Goal: Information Seeking & Learning: Learn about a topic

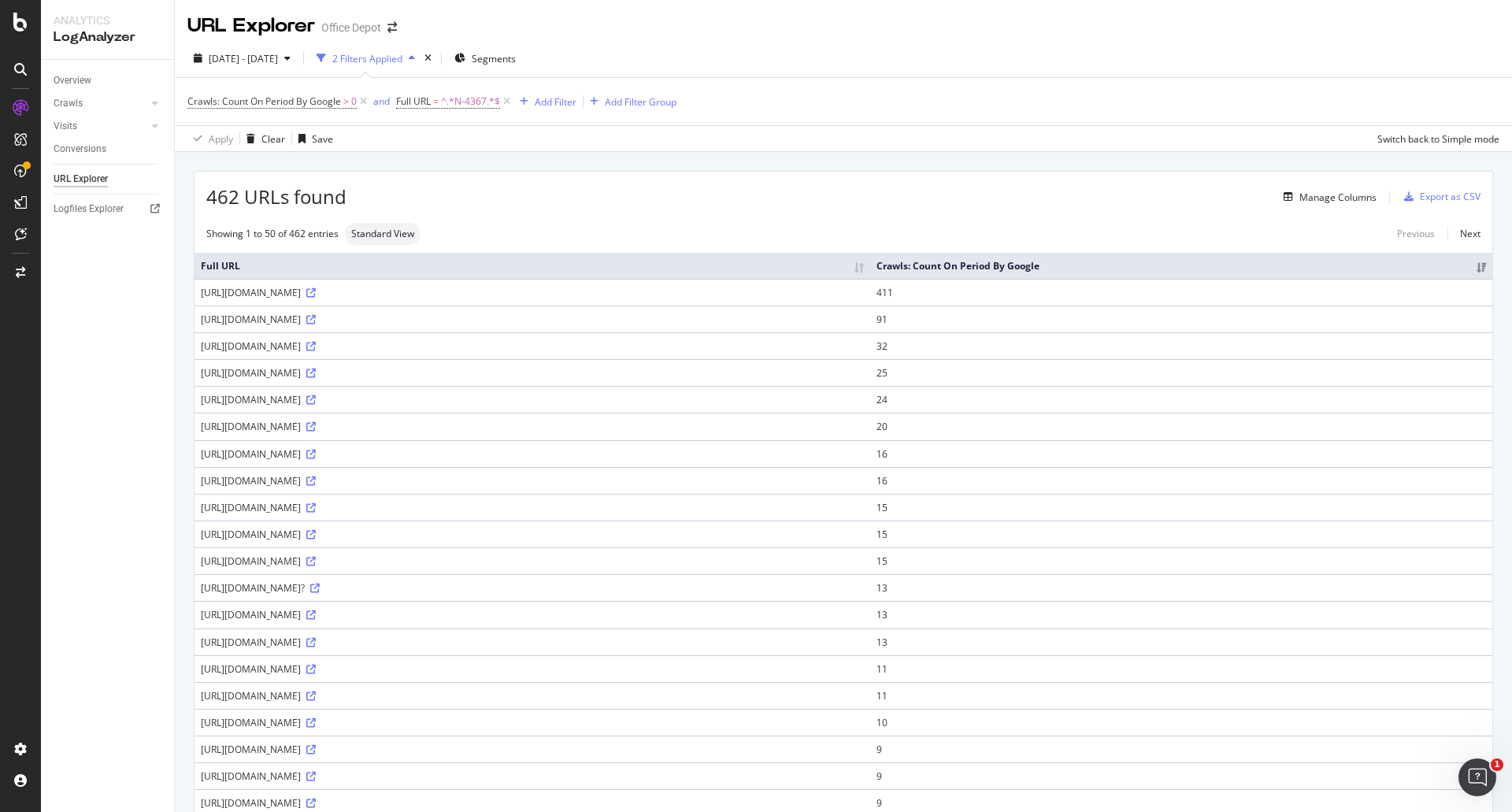
click at [228, 195] on span "462 URLs found" at bounding box center [276, 197] width 140 height 27
click at [545, 105] on div "Add Filter" at bounding box center [555, 102] width 42 height 14
click at [703, 118] on div "Full URL" at bounding box center [731, 111] width 56 height 13
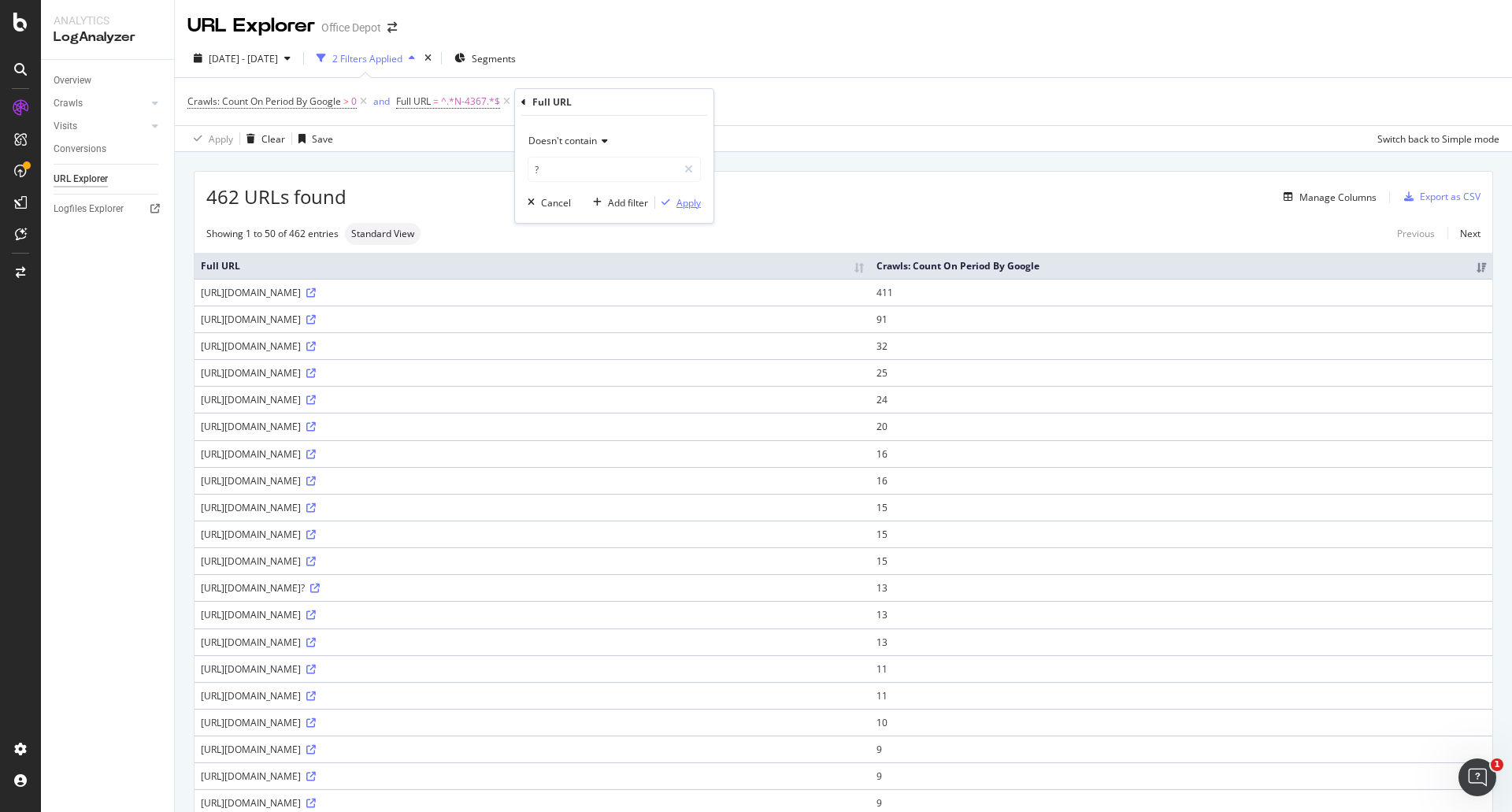
click at [697, 201] on div "Apply" at bounding box center [688, 203] width 24 height 14
drag, startPoint x: 1118, startPoint y: 297, endPoint x: 1130, endPoint y: 297, distance: 12.0
click at [864, 297] on div "[URL][DOMAIN_NAME]" at bounding box center [533, 293] width 663 height 14
click at [1156, 293] on td "418" at bounding box center [1181, 293] width 622 height 27
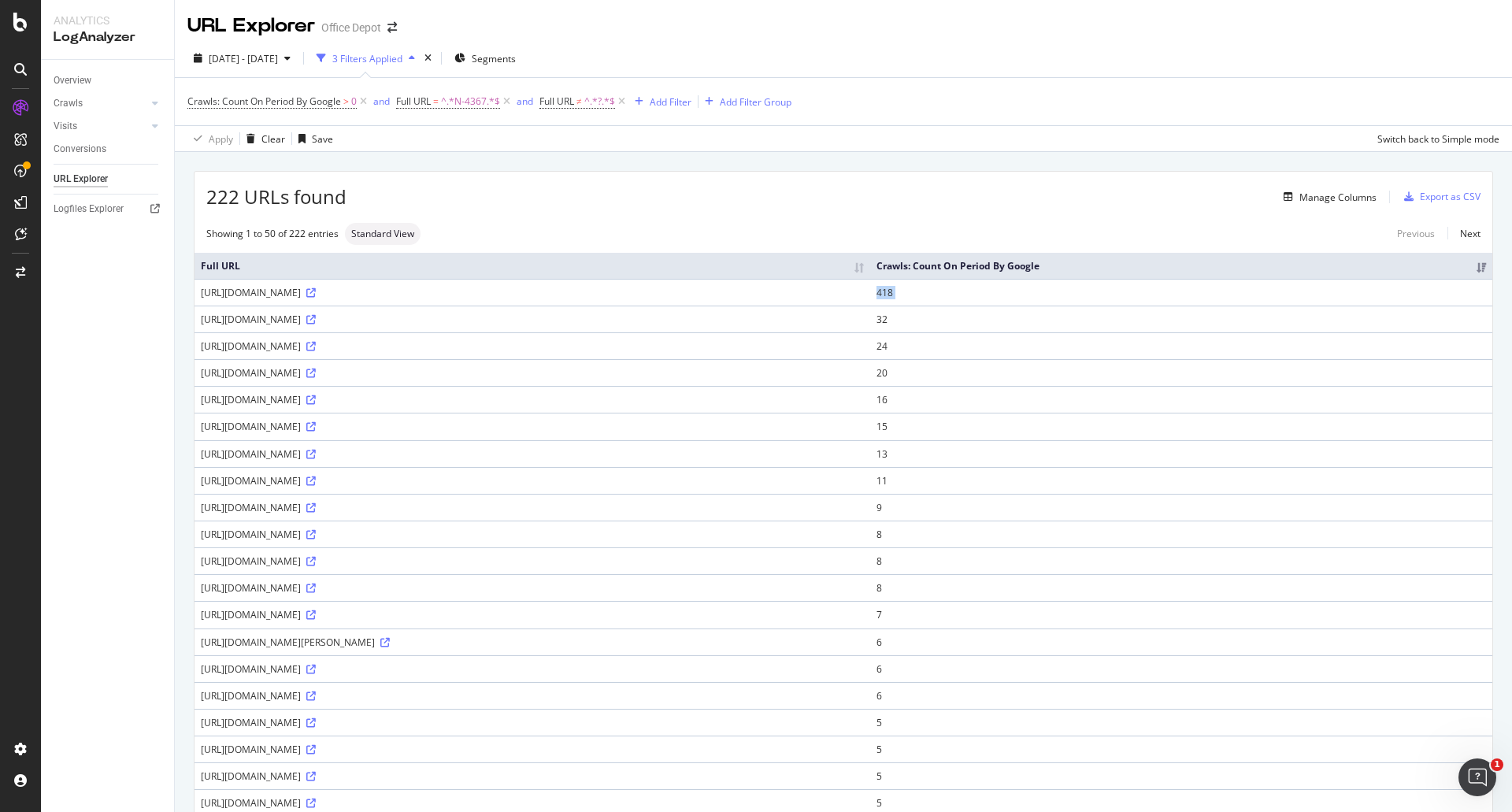
click at [1156, 293] on td "418" at bounding box center [1181, 293] width 622 height 27
click at [625, 106] on icon at bounding box center [622, 101] width 14 height 16
click at [1337, 305] on td "418" at bounding box center [1181, 293] width 622 height 27
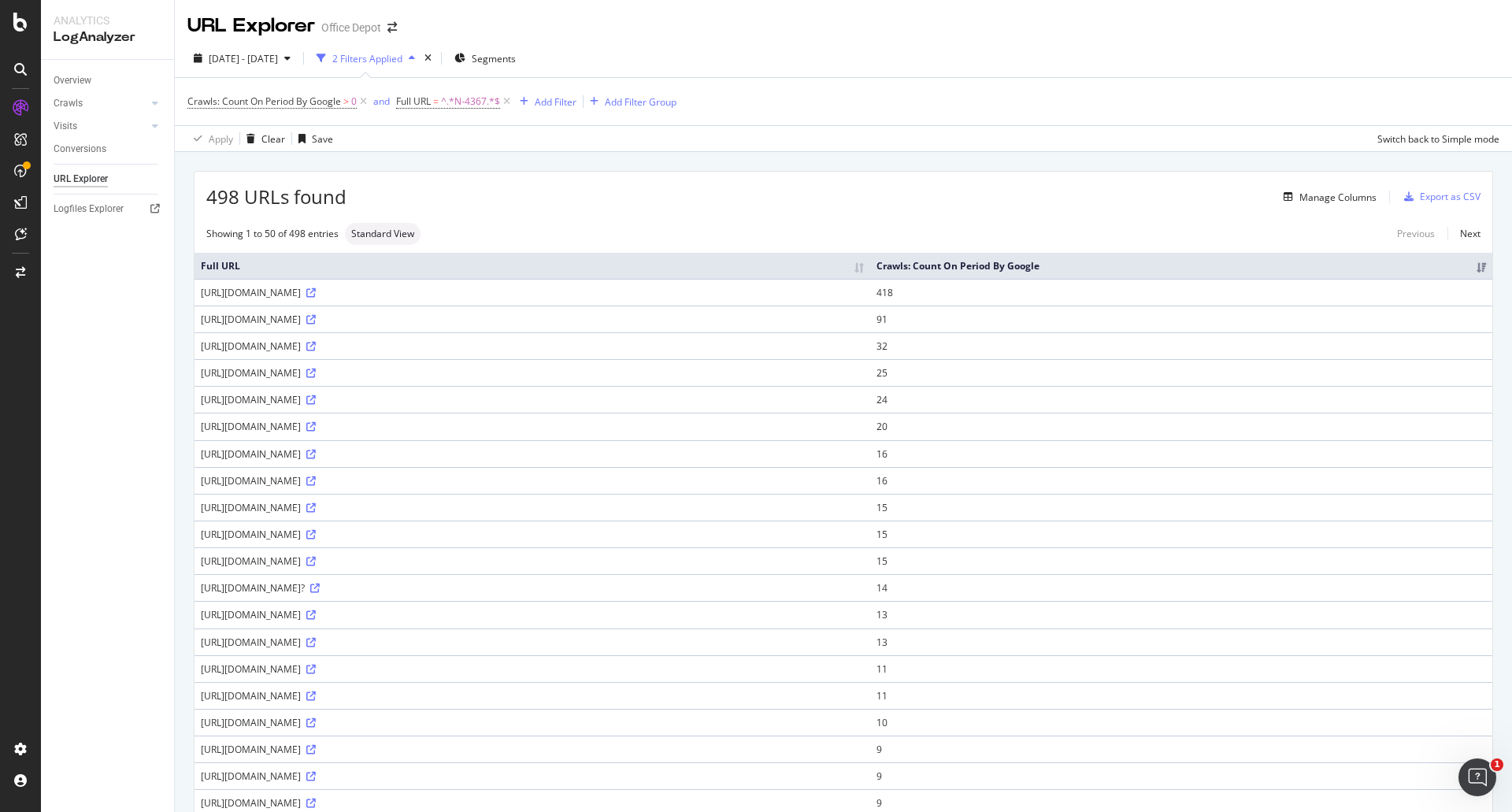
click at [464, 326] on div "[URL][DOMAIN_NAME]" at bounding box center [533, 320] width 663 height 14
drag, startPoint x: 238, startPoint y: 198, endPoint x: 210, endPoint y: 201, distance: 28.2
click at [210, 201] on span "498 URLs found" at bounding box center [276, 197] width 140 height 27
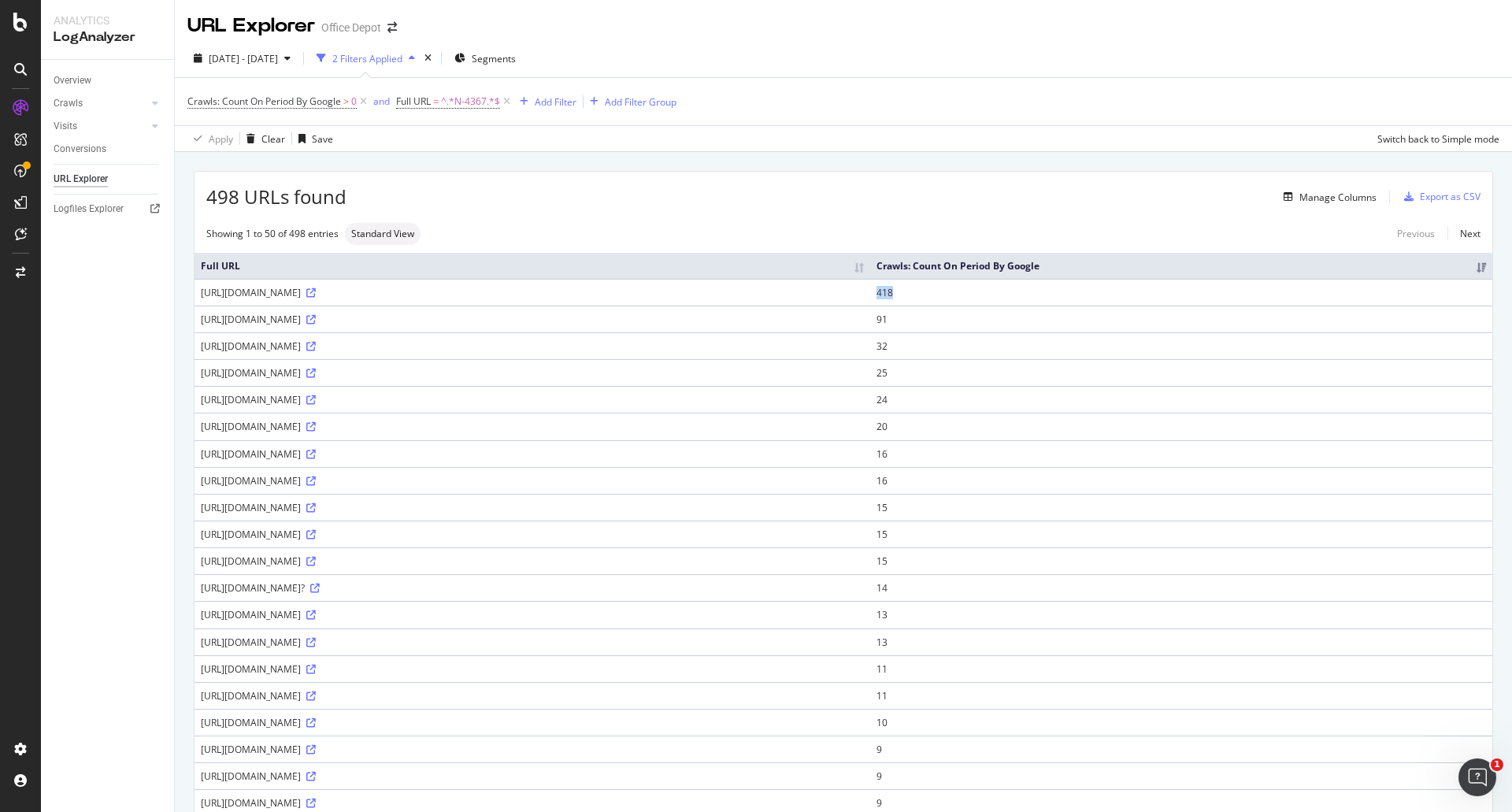
drag, startPoint x: 1387, startPoint y: 316, endPoint x: 1284, endPoint y: 315, distance: 103.0
click at [1284, 305] on tr "[URL][DOMAIN_NAME] 418" at bounding box center [843, 293] width 1298 height 27
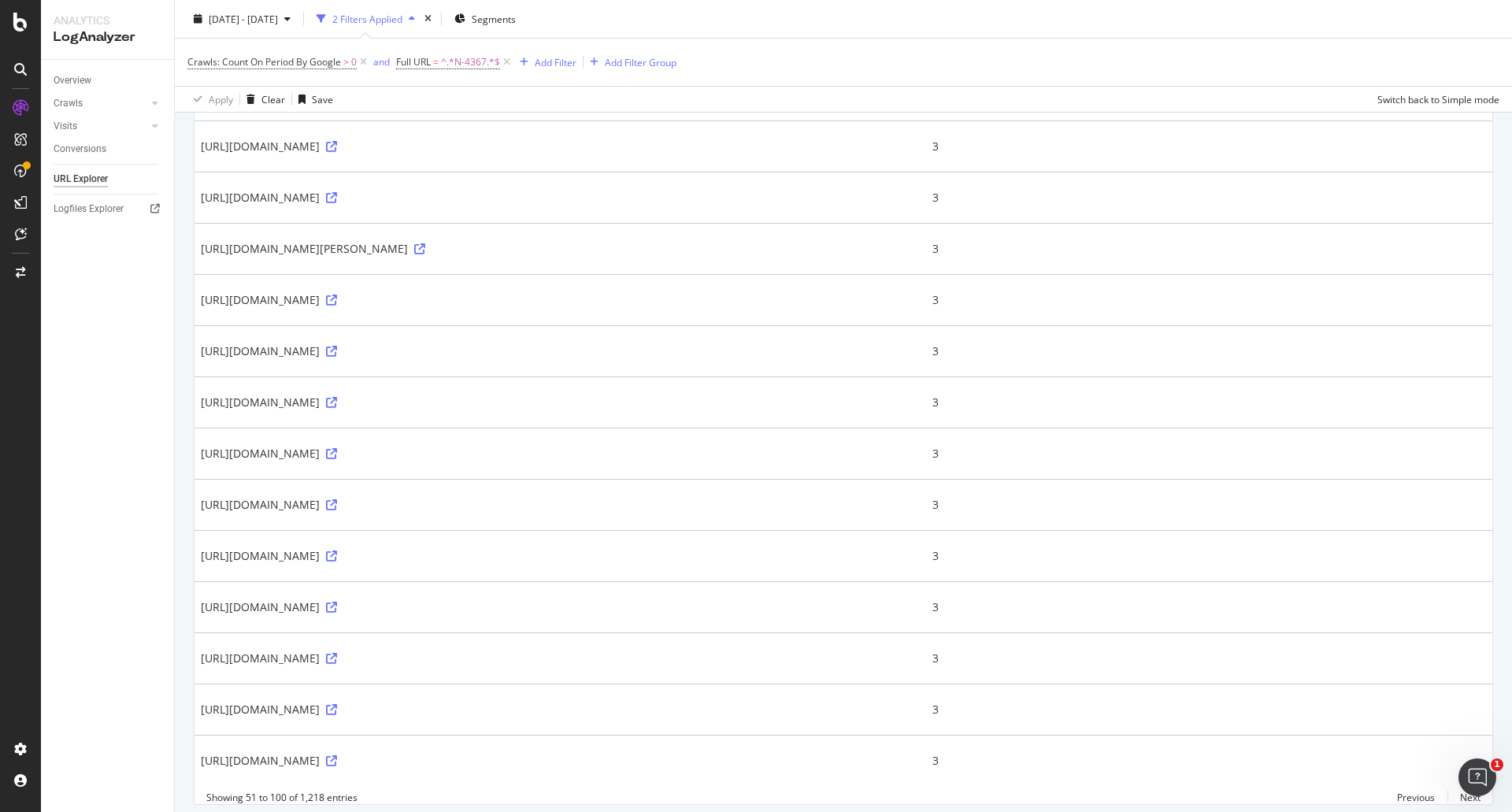
scroll to position [2142, 0]
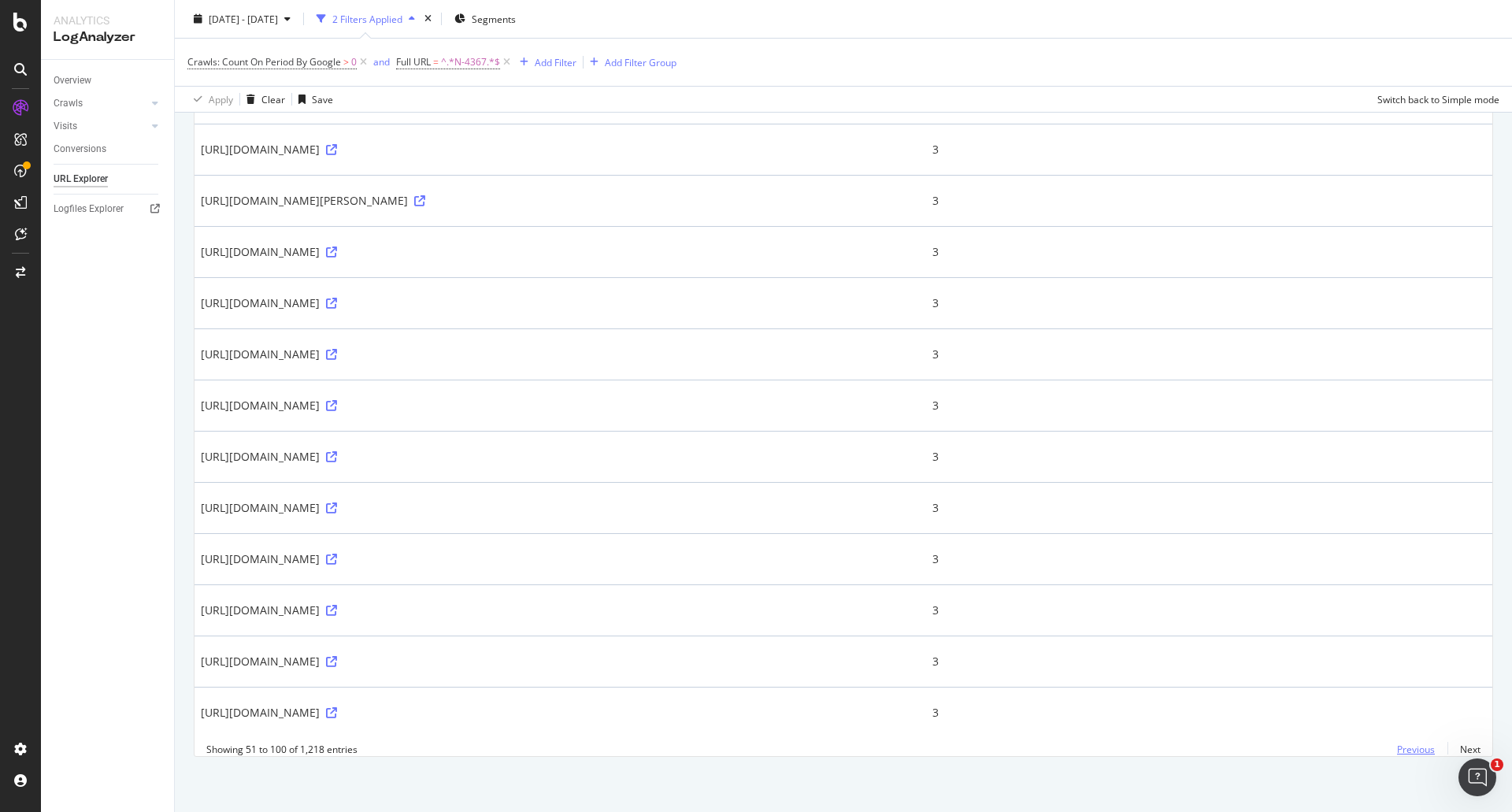
click at [1395, 755] on link "Previous" at bounding box center [1416, 749] width 63 height 22
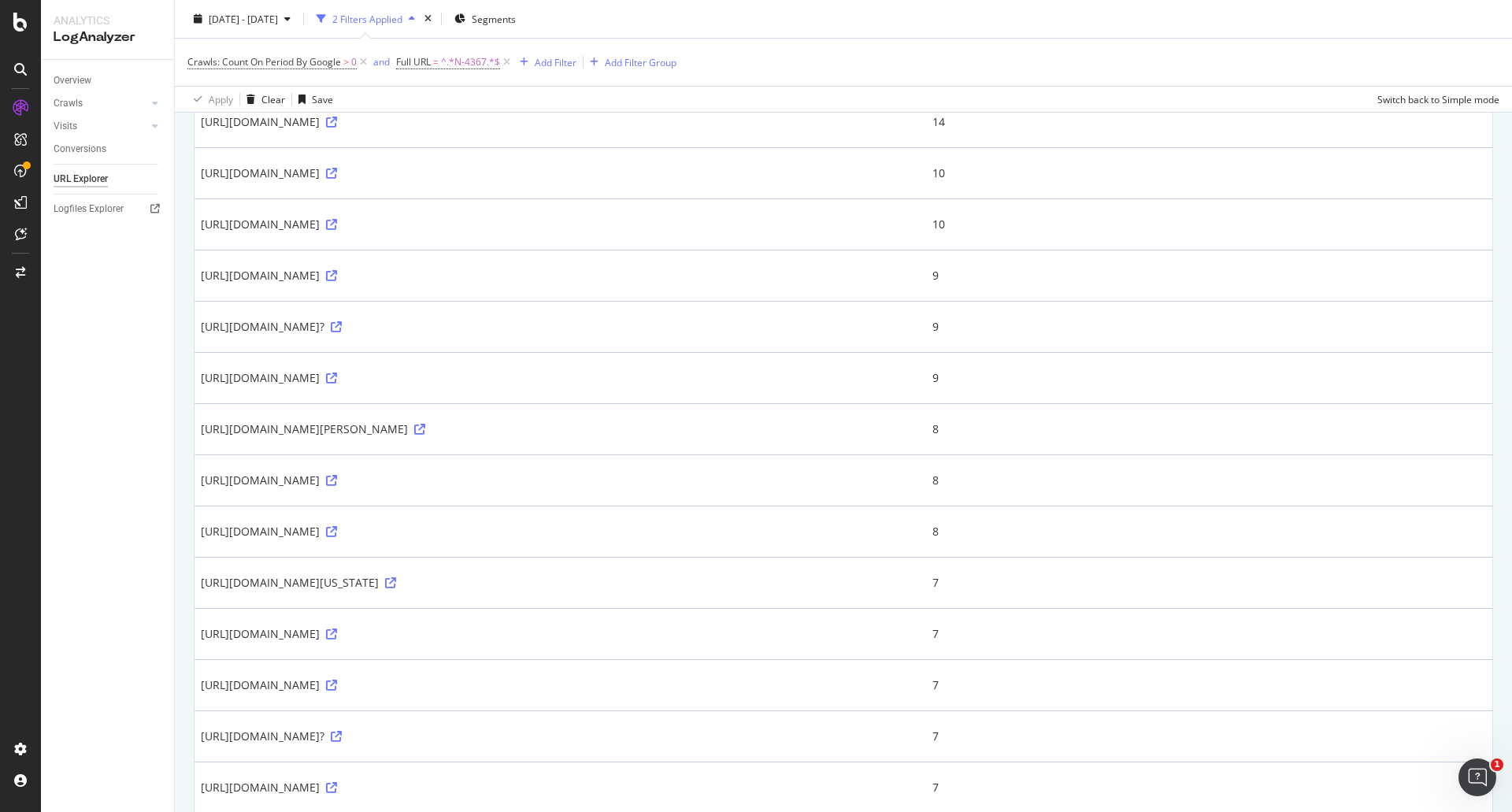
scroll to position [0, 0]
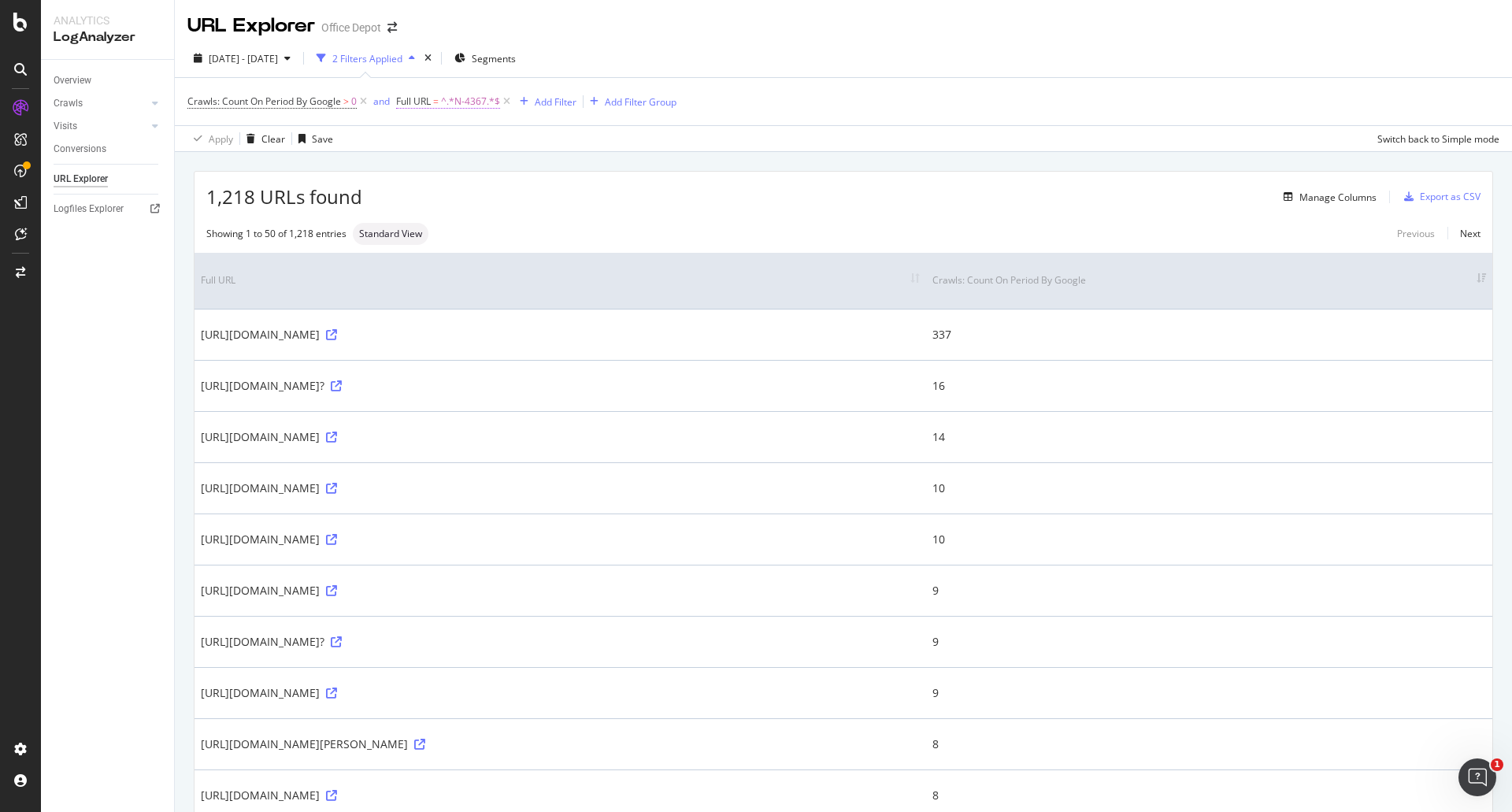
click at [458, 104] on span "^.*N-4367.*$" at bounding box center [471, 101] width 59 height 22
click at [467, 138] on div "Contains" at bounding box center [497, 139] width 173 height 25
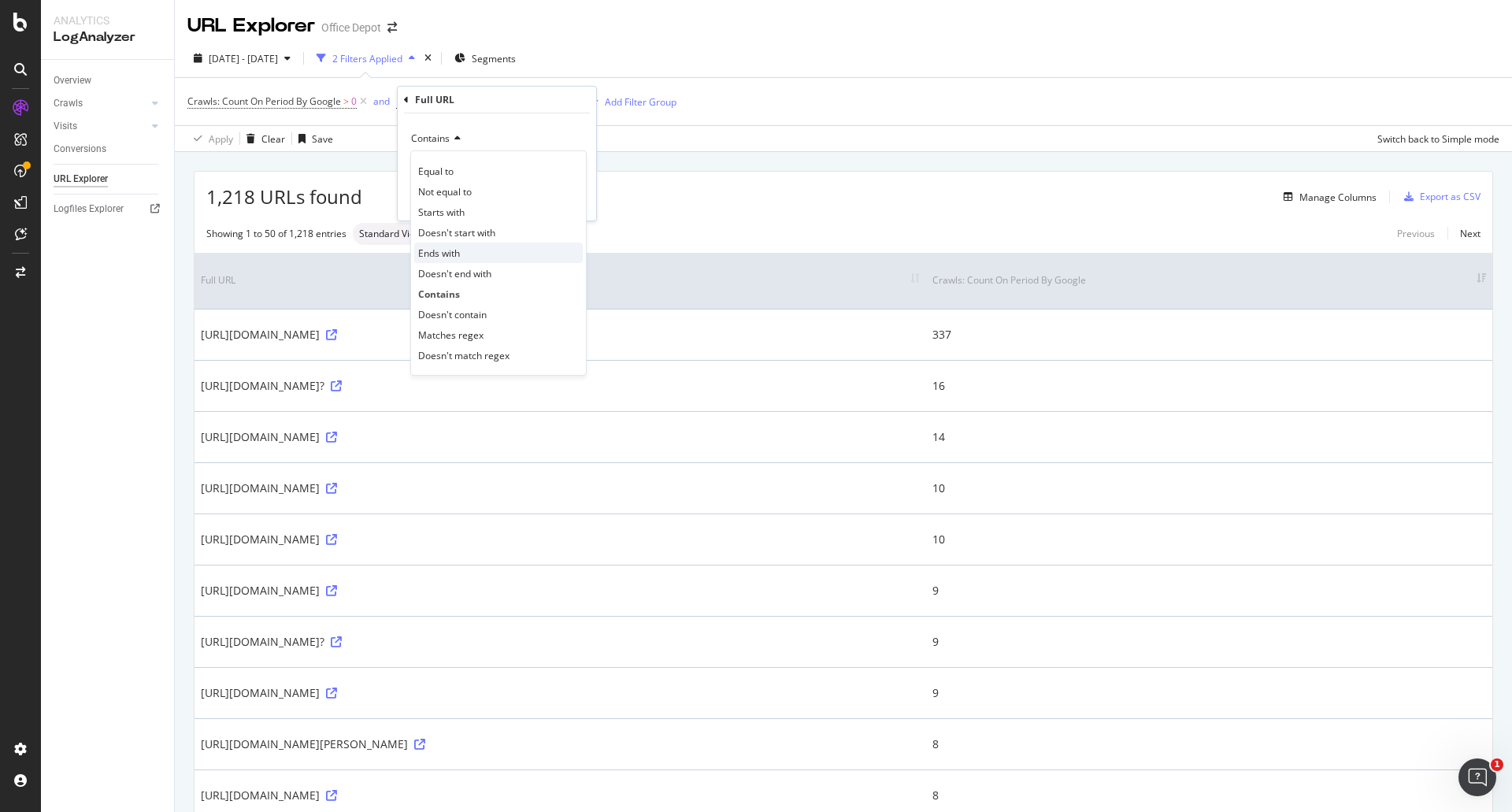
click at [470, 250] on div "Ends with" at bounding box center [498, 252] width 168 height 20
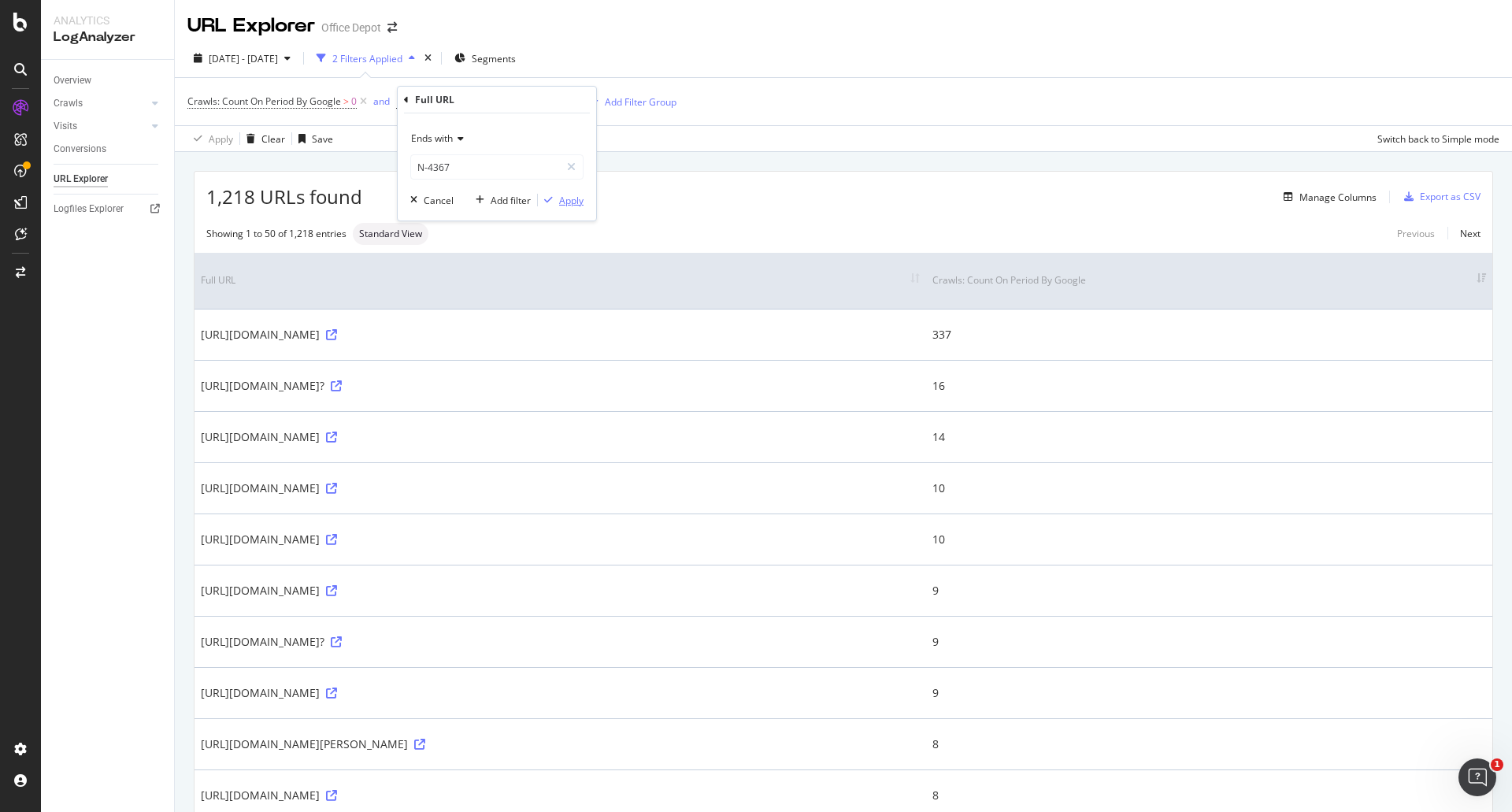
click at [562, 202] on div "Apply" at bounding box center [571, 200] width 24 height 14
drag, startPoint x: 257, startPoint y: 200, endPoint x: 193, endPoint y: 204, distance: 64.1
drag, startPoint x: 1444, startPoint y: 335, endPoint x: 1317, endPoint y: 333, distance: 127.0
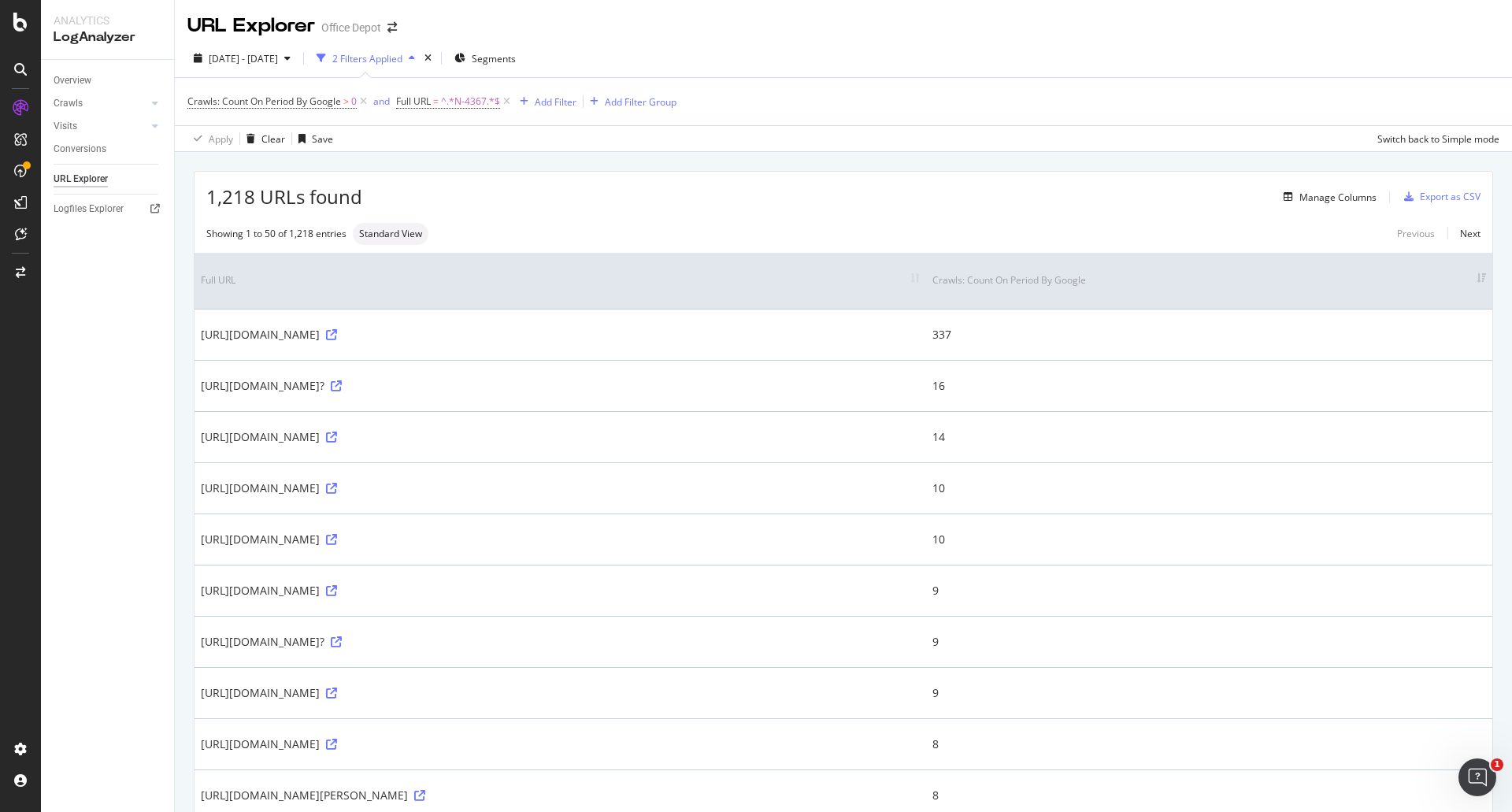
click at [1369, 335] on tr "https://www.officedepot.com/b/writing-supplies/N-4367 337" at bounding box center [843, 335] width 1298 height 52
